Goal: Transaction & Acquisition: Download file/media

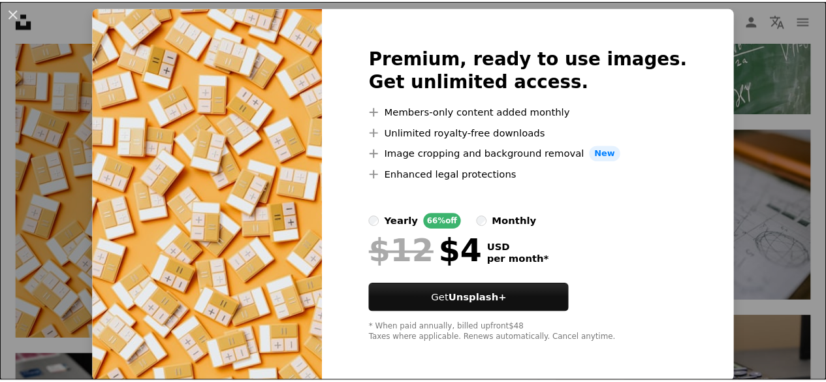
scroll to position [37, 0]
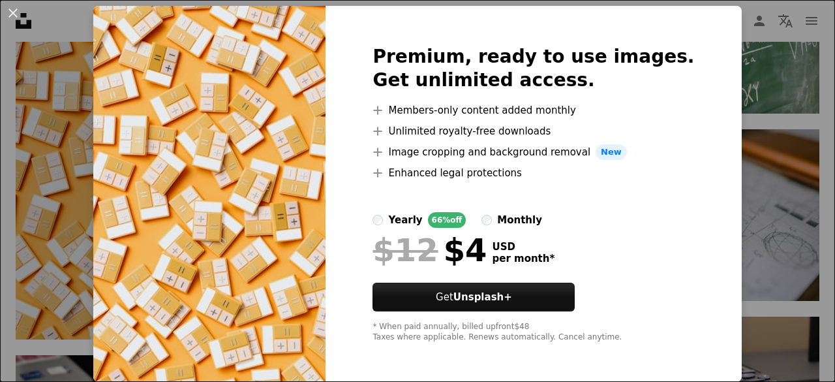
click at [803, 117] on div "An X shape Premium, ready to use images. Get unlimited access. A plus sign Memb…" at bounding box center [417, 191] width 835 height 382
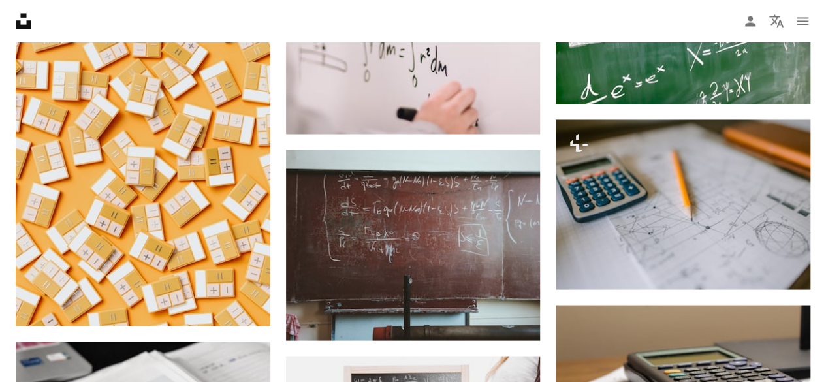
click at [803, 117] on div "–– ––– ––– –– ––– – ––– ––– –––– – – –– ––– – – ––– –– –– –––– –– A new kind of…" at bounding box center [682, 116] width 255 height 1795
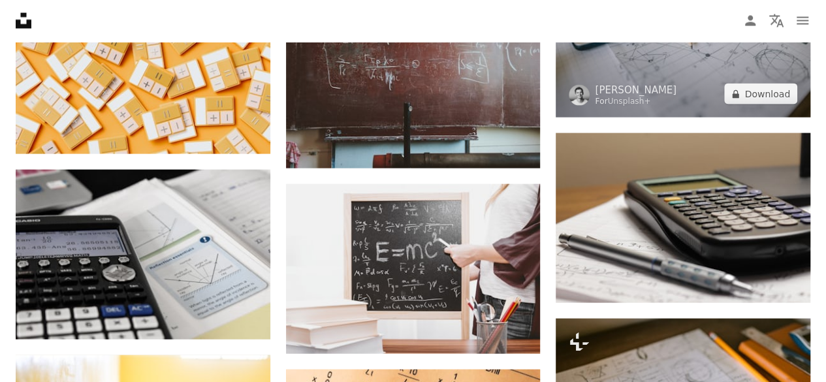
scroll to position [1314, 0]
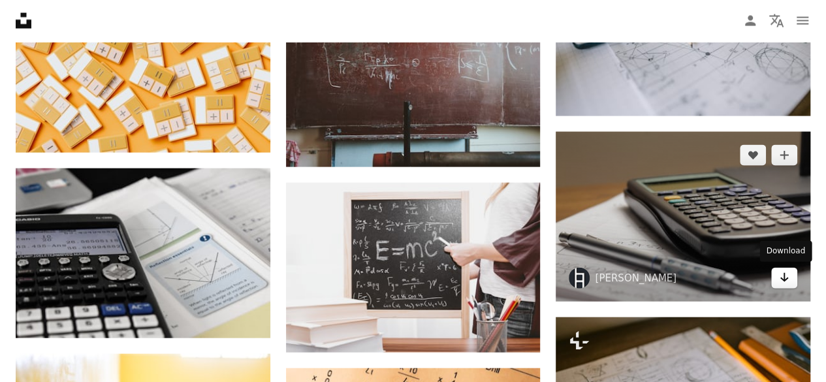
click at [784, 275] on icon "Arrow pointing down" at bounding box center [784, 278] width 10 height 16
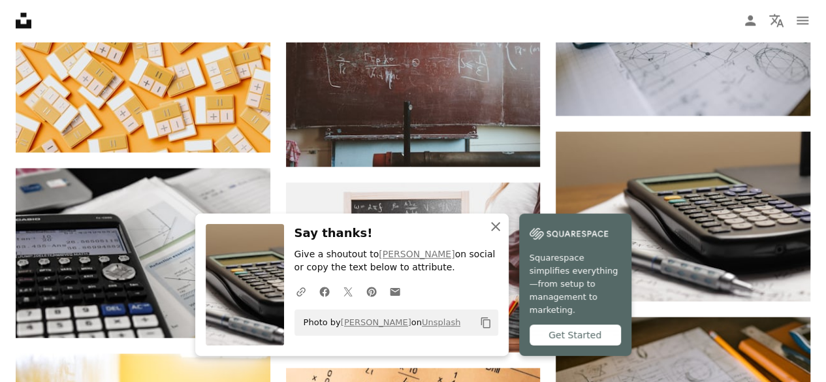
click at [496, 231] on icon "button" at bounding box center [495, 226] width 9 height 9
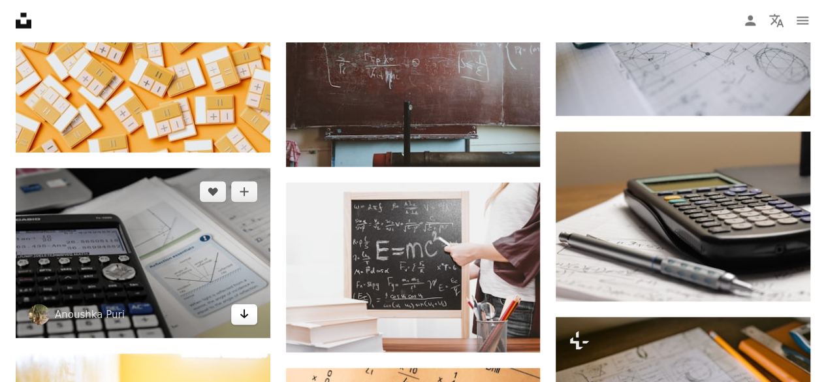
click at [249, 309] on link "Arrow pointing down" at bounding box center [244, 314] width 26 height 21
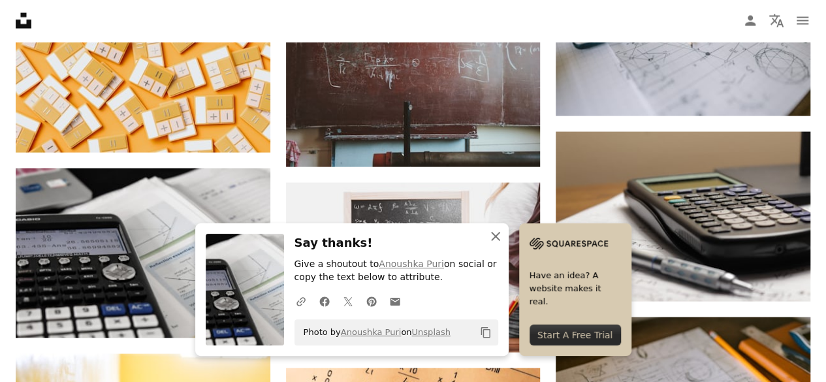
click at [493, 234] on icon "button" at bounding box center [495, 236] width 9 height 9
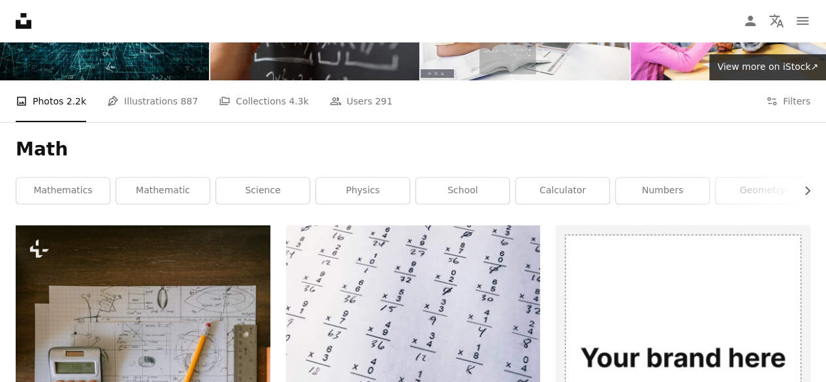
scroll to position [0, 0]
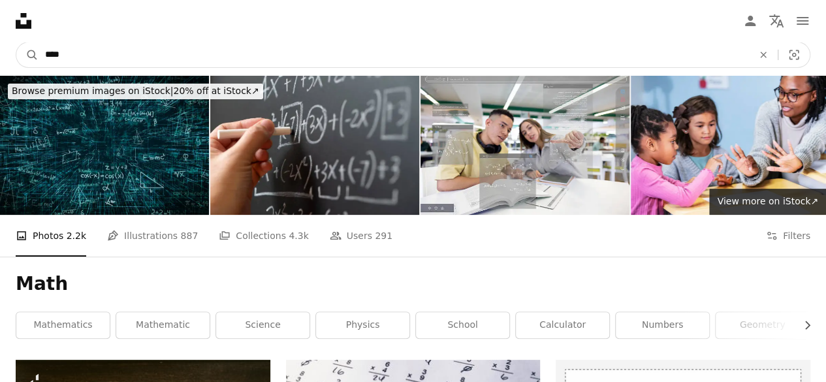
click at [175, 50] on input "****" at bounding box center [394, 54] width 710 height 25
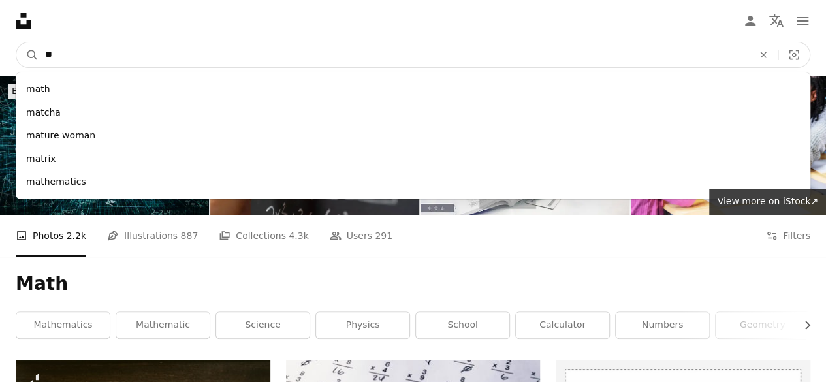
type input "*"
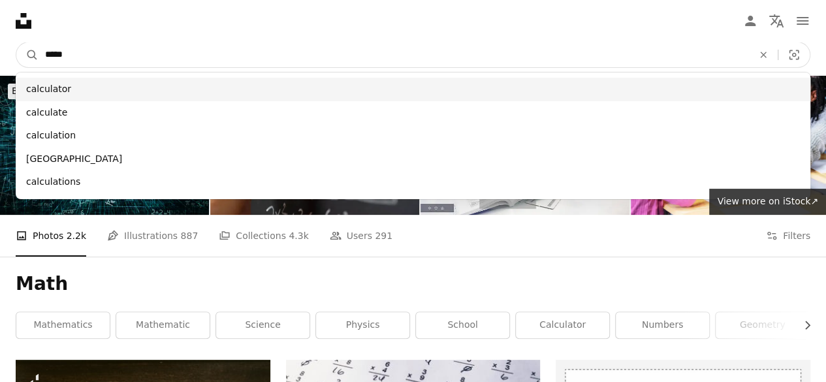
type input "*****"
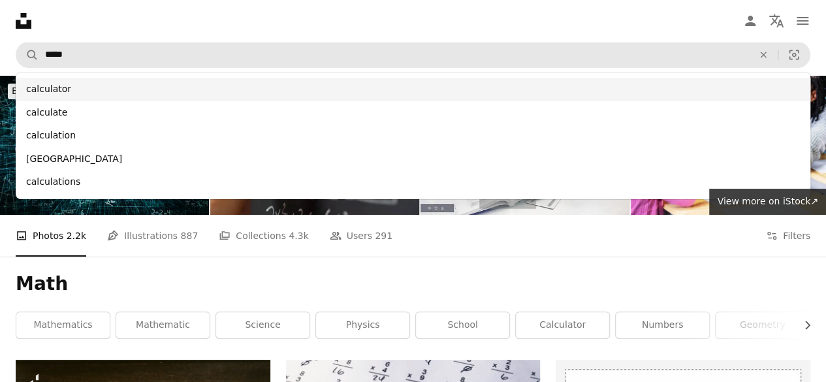
click at [166, 87] on div "calculator" at bounding box center [413, 89] width 794 height 23
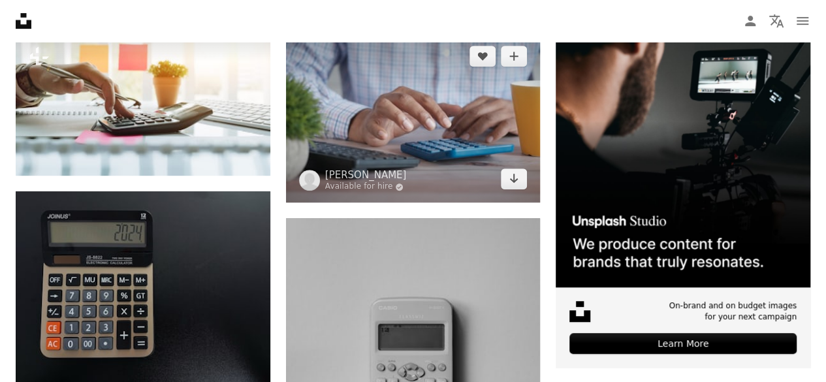
scroll to position [328, 0]
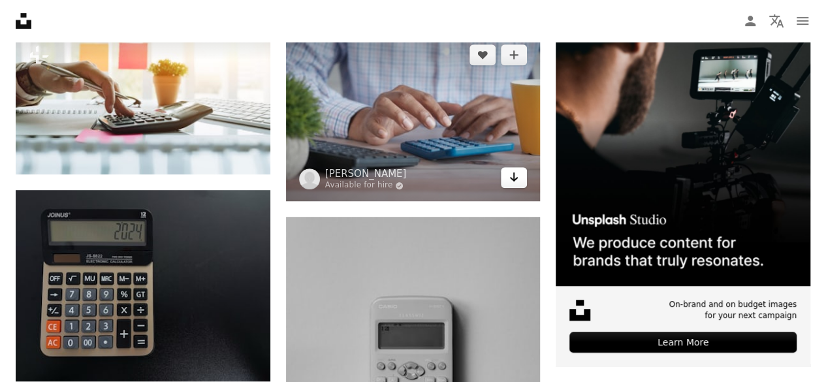
click at [513, 179] on icon "Download" at bounding box center [514, 176] width 8 height 9
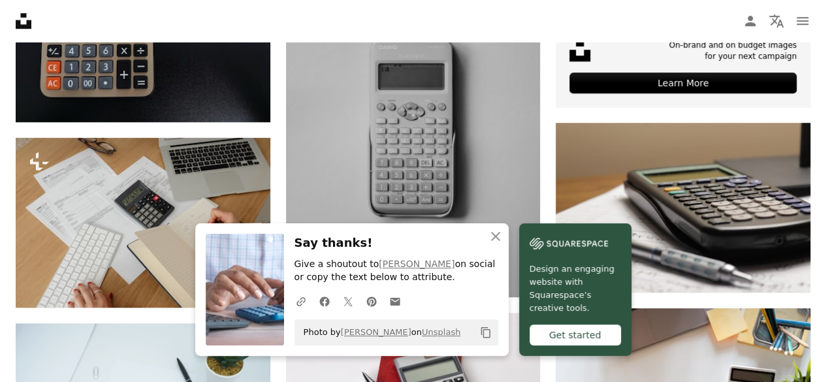
scroll to position [591, 0]
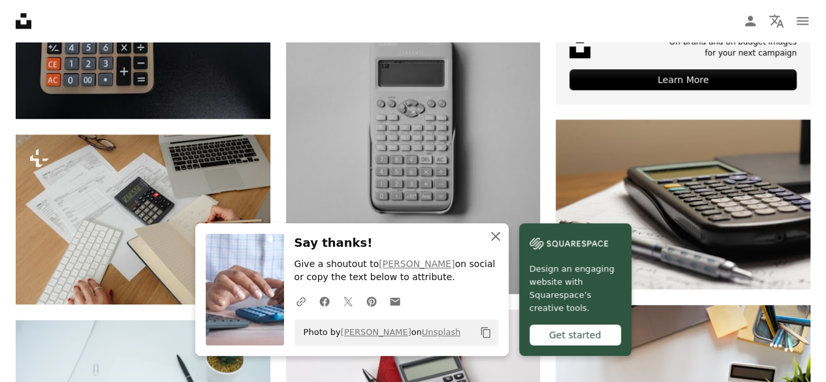
click at [491, 234] on icon "button" at bounding box center [495, 236] width 9 height 9
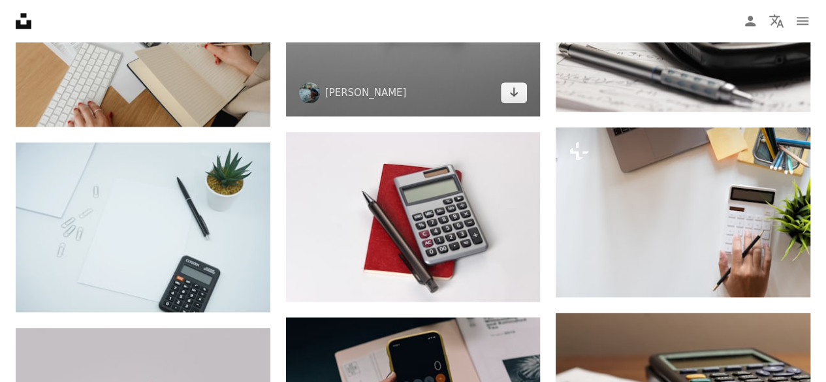
scroll to position [769, 0]
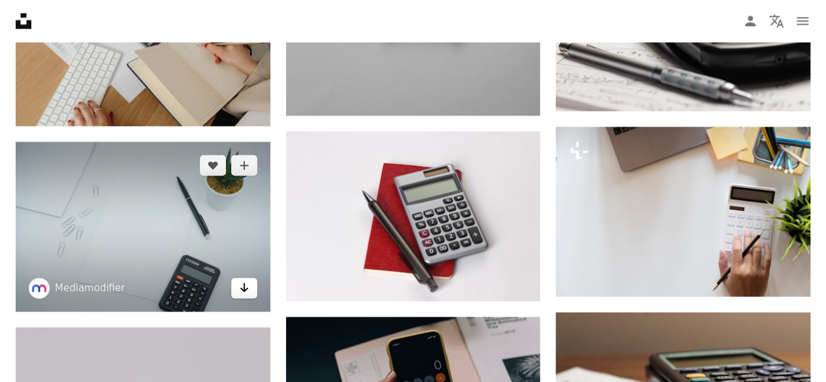
click at [247, 290] on icon "Arrow pointing down" at bounding box center [244, 287] width 10 height 16
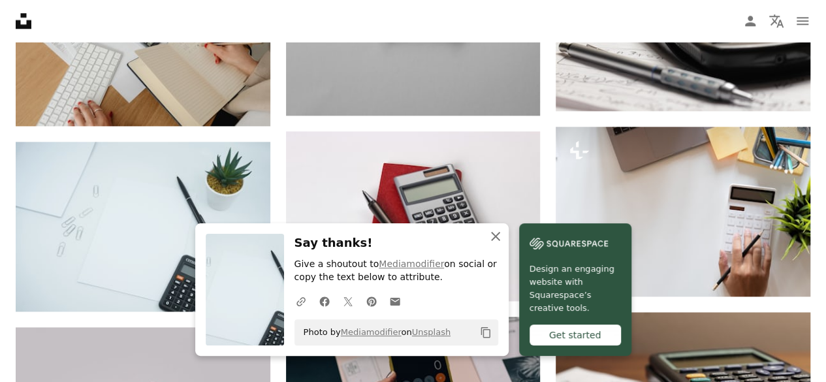
click at [499, 238] on icon "An X shape" at bounding box center [496, 236] width 16 height 16
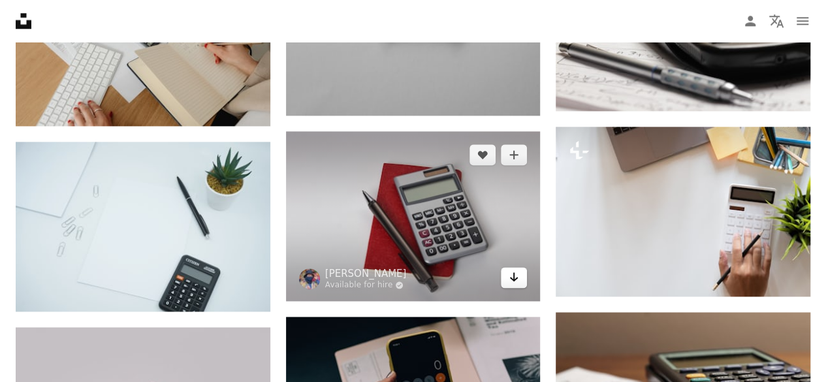
click at [509, 277] on icon "Arrow pointing down" at bounding box center [513, 277] width 10 height 16
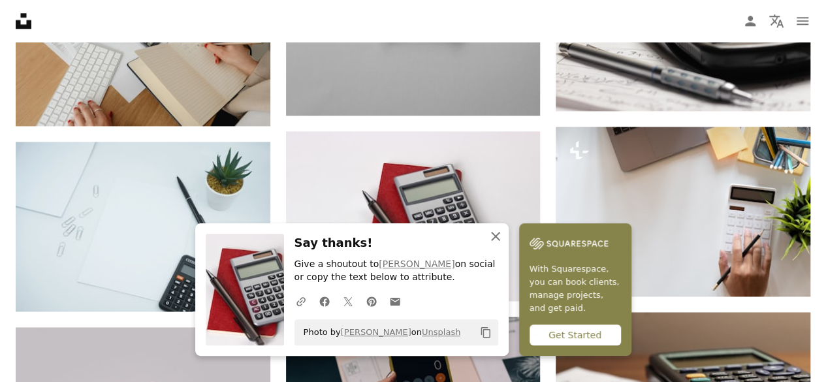
click at [498, 232] on icon "An X shape" at bounding box center [496, 236] width 16 height 16
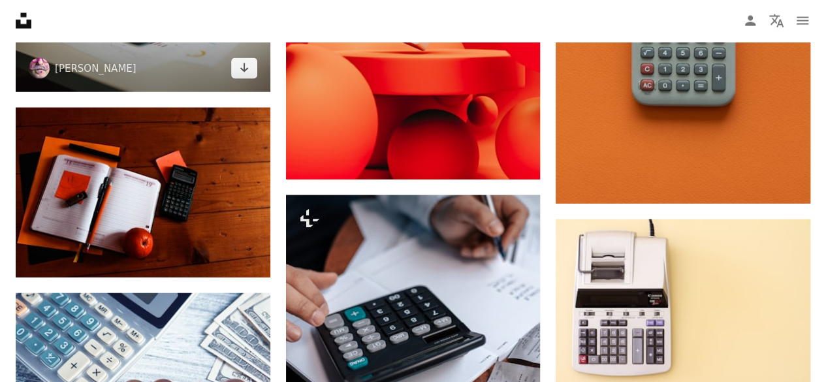
scroll to position [1465, 0]
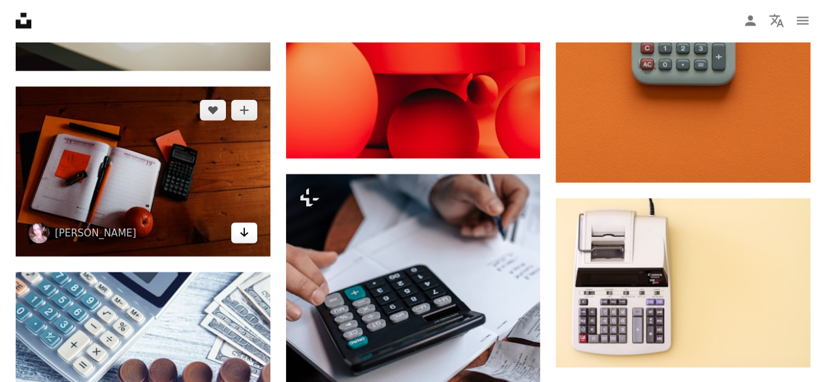
click at [247, 230] on icon "Arrow pointing down" at bounding box center [244, 233] width 10 height 16
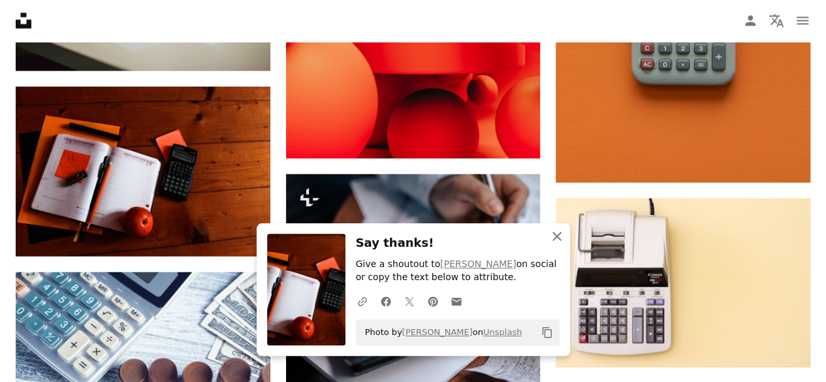
click at [563, 236] on icon "An X shape" at bounding box center [557, 236] width 16 height 16
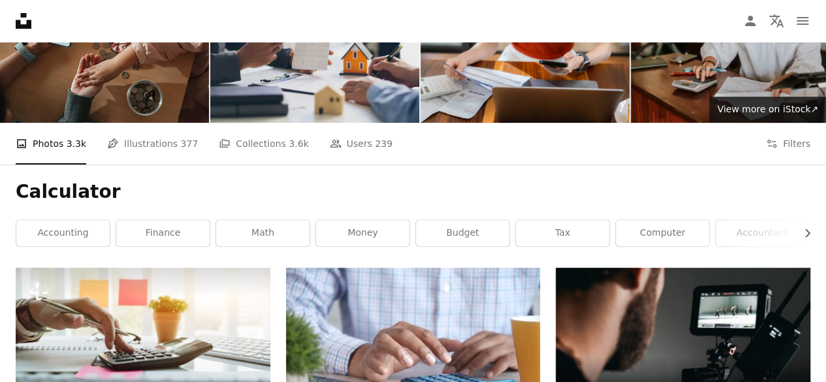
scroll to position [61, 0]
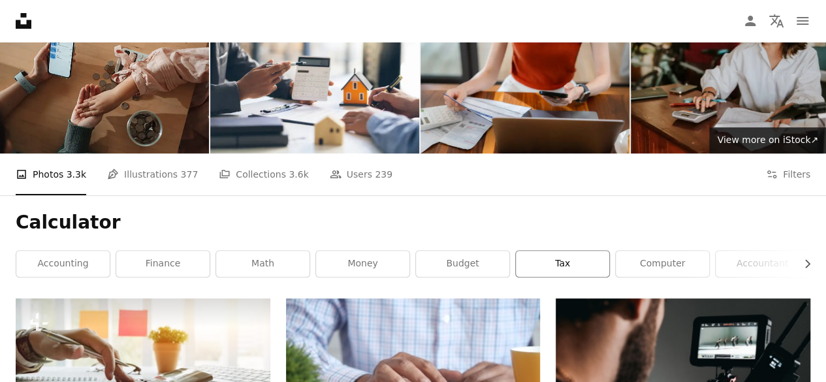
click at [526, 265] on link "tax" at bounding box center [562, 264] width 93 height 26
